Goal: Information Seeking & Learning: Learn about a topic

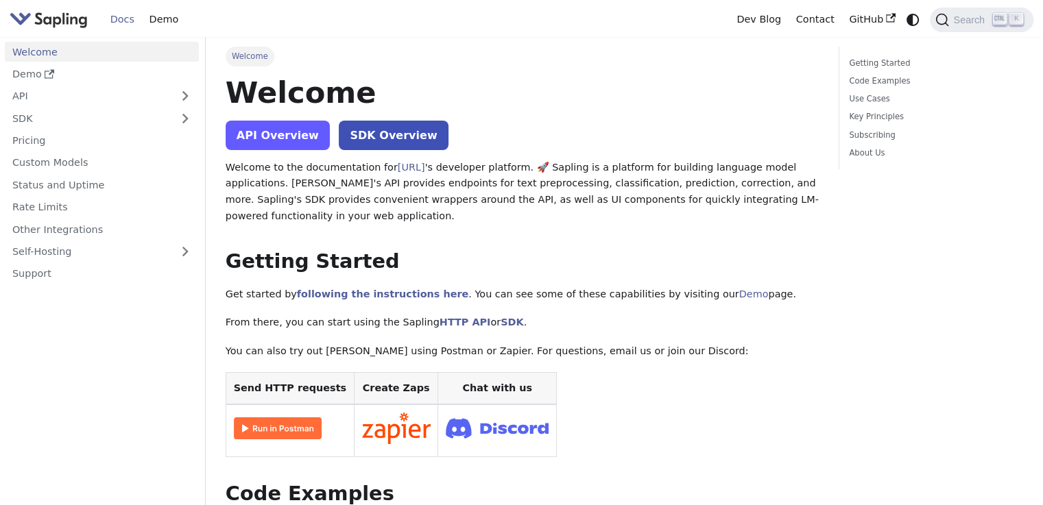
click at [251, 142] on link "API Overview" at bounding box center [278, 135] width 104 height 29
